Goal: Task Accomplishment & Management: Manage account settings

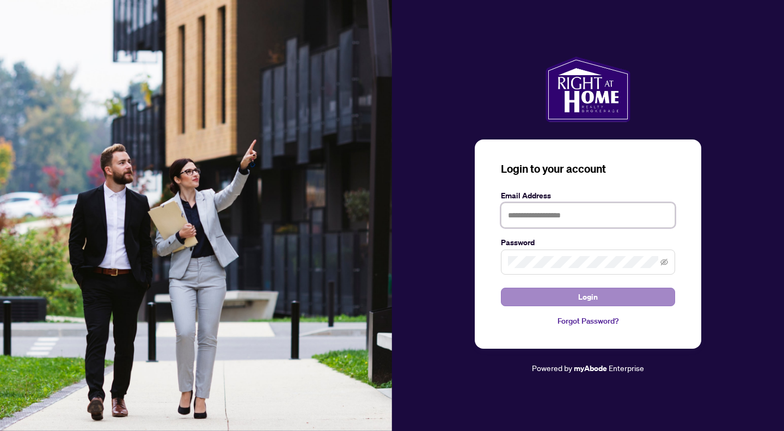
type input "**********"
click at [559, 296] on button "Login" at bounding box center [588, 296] width 174 height 19
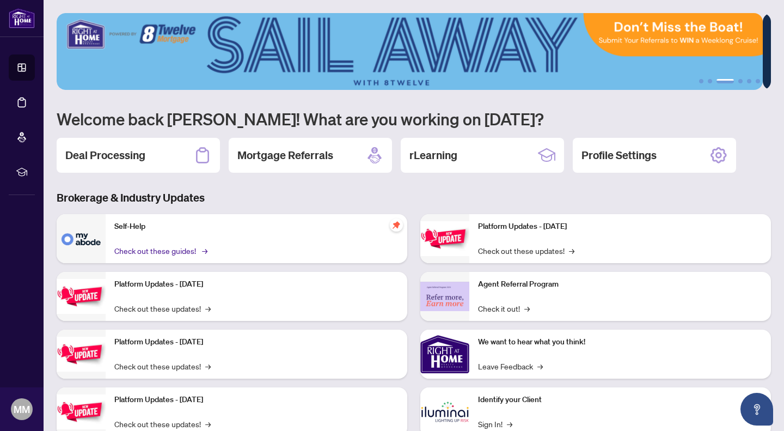
click at [177, 250] on link "Check out these guides! →" at bounding box center [159, 250] width 91 height 12
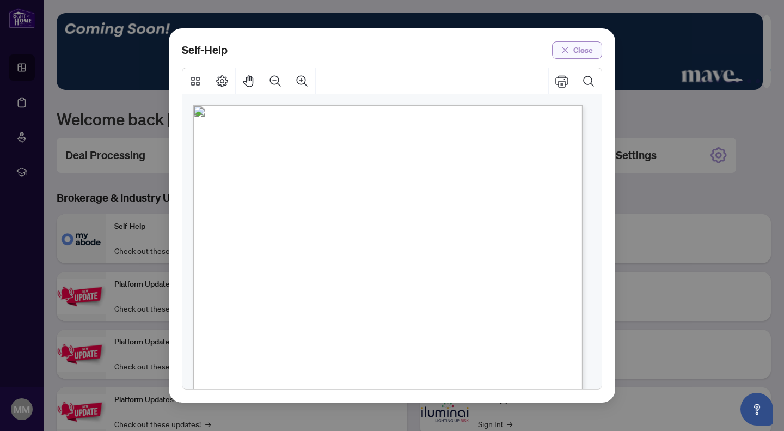
click at [577, 48] on span "Close" at bounding box center [583, 49] width 20 height 17
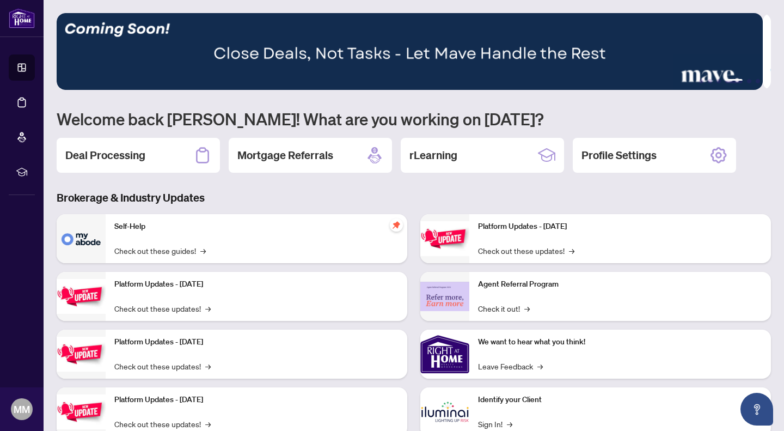
scroll to position [34, 0]
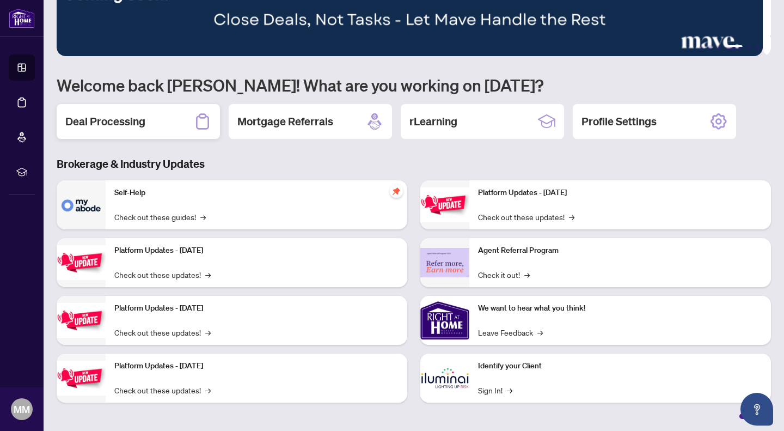
click at [146, 125] on div "Deal Processing" at bounding box center [138, 121] width 163 height 35
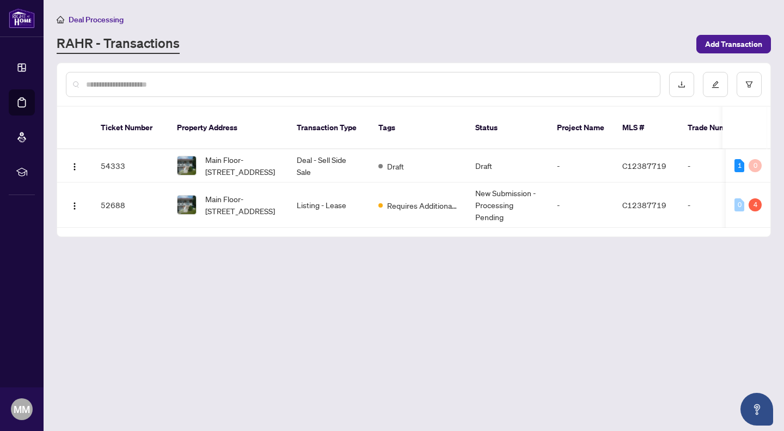
click at [561, 263] on main "Deal Processing [PERSON_NAME] - Transactions Add Transaction Ticket Number Prop…" at bounding box center [414, 215] width 740 height 431
click at [412, 199] on span "Requires Additional Docs" at bounding box center [422, 205] width 71 height 12
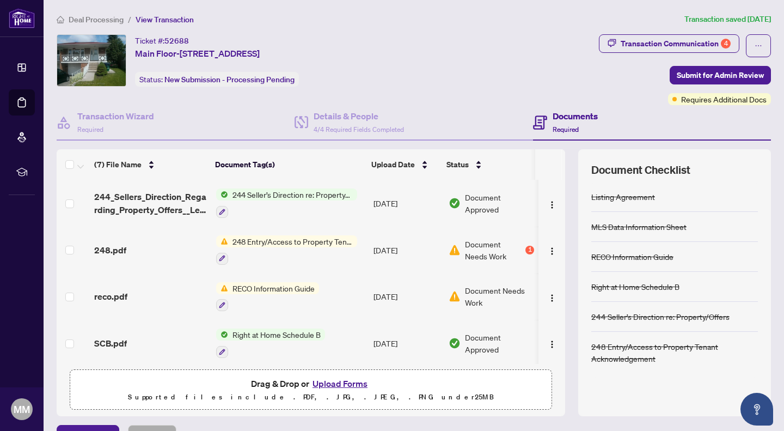
scroll to position [25, 0]
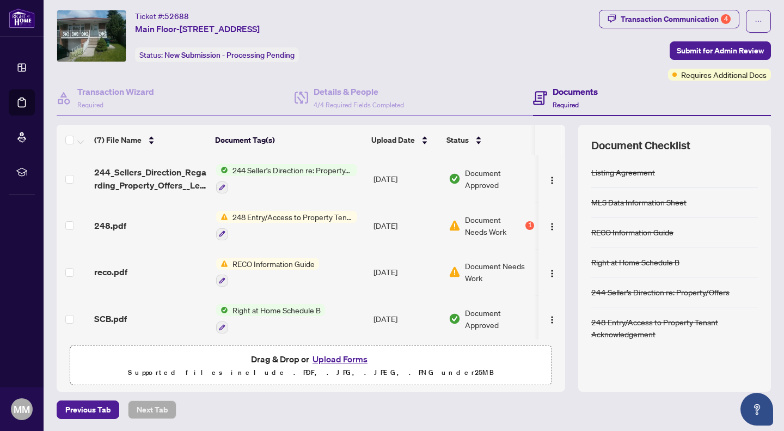
click at [341, 358] on button "Upload Forms" at bounding box center [340, 359] width 62 height 14
